Goal: Find specific page/section: Find specific page/section

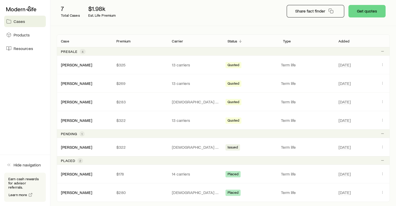
scroll to position [66, 0]
click at [85, 145] on link "[PERSON_NAME]" at bounding box center [76, 146] width 31 height 5
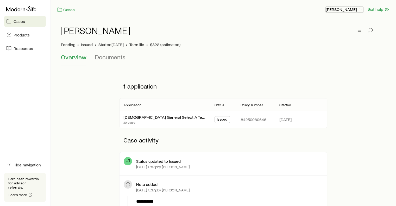
click at [351, 9] on p "[PERSON_NAME]" at bounding box center [343, 9] width 37 height 5
click at [330, 24] on span "Licenses and contracts" at bounding box center [333, 23] width 43 height 5
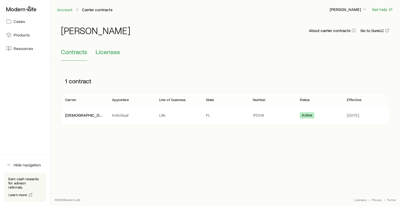
click at [111, 54] on span "Licenses" at bounding box center [107, 51] width 24 height 7
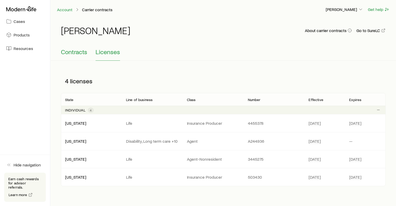
click at [68, 52] on span "Contracts" at bounding box center [74, 51] width 26 height 7
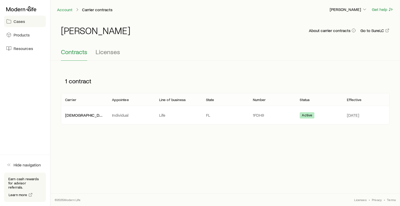
click at [21, 22] on span "Cases" at bounding box center [19, 21] width 11 height 5
